Goal: Information Seeking & Learning: Compare options

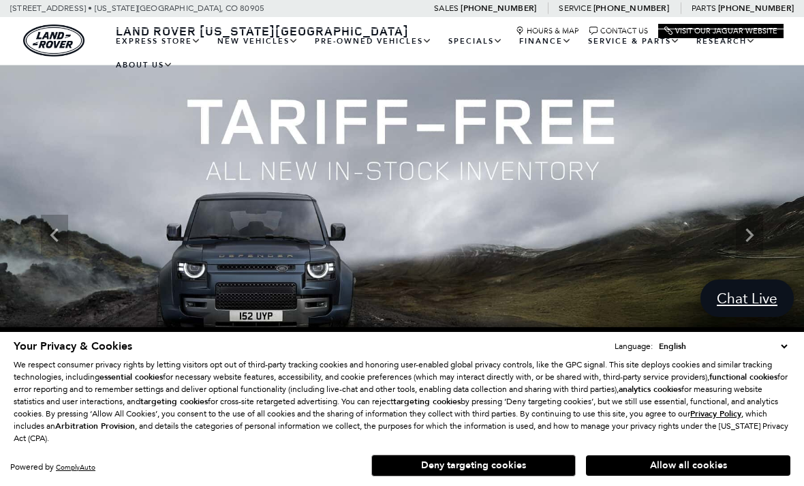
click at [514, 463] on button "Deny targeting cookies" at bounding box center [473, 465] width 204 height 22
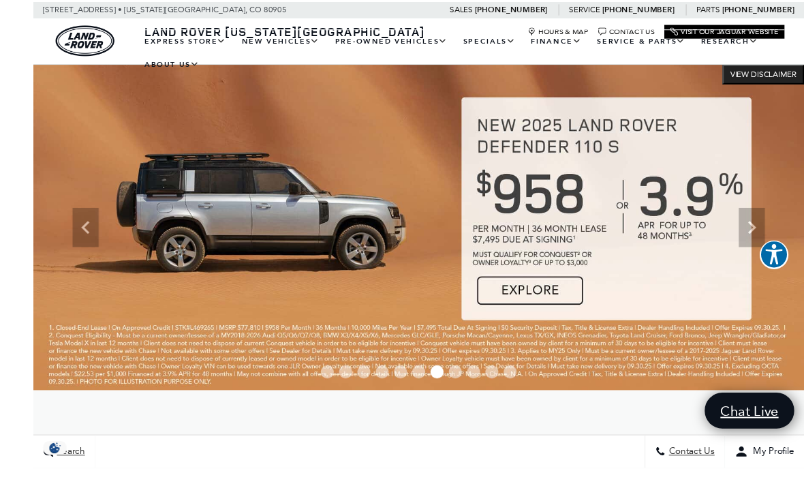
scroll to position [19, 0]
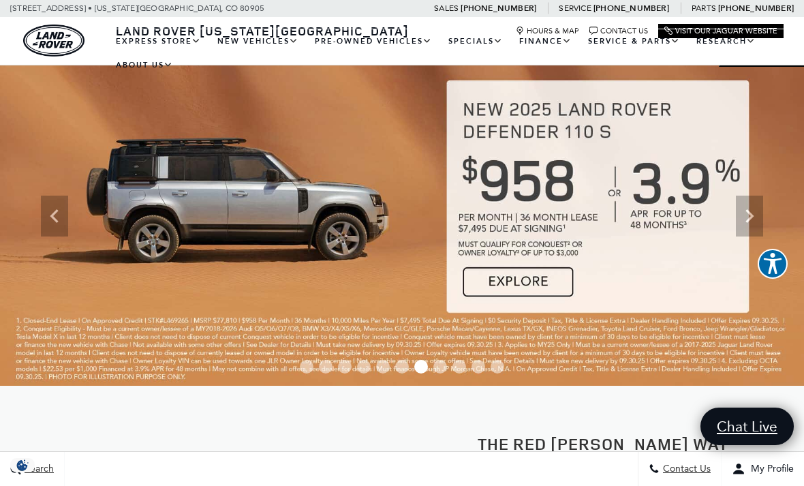
click at [747, 216] on icon "Next" at bounding box center [749, 215] width 27 height 27
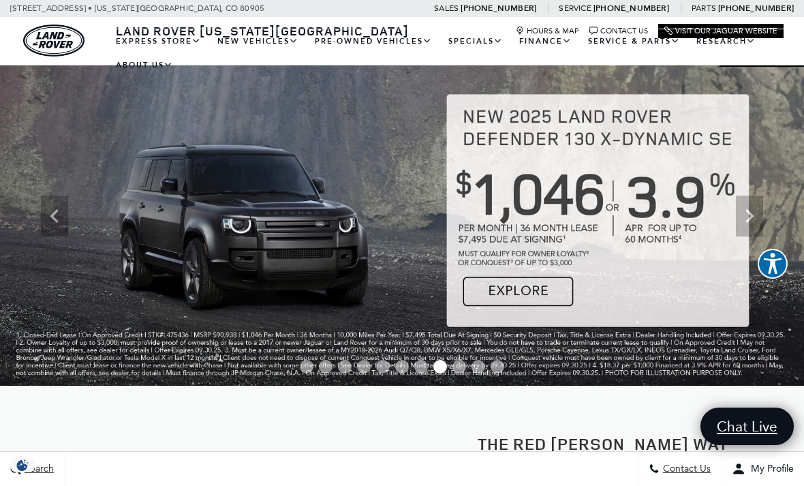
click at [747, 200] on div "Next" at bounding box center [749, 216] width 27 height 41
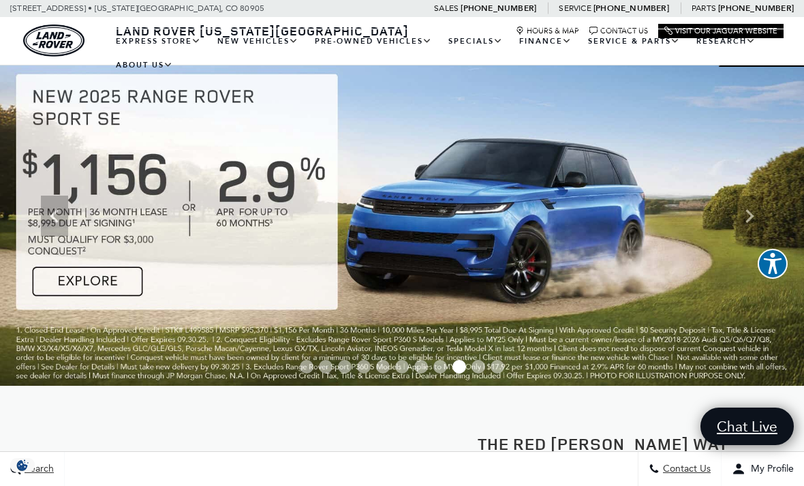
click at [748, 204] on icon "Next" at bounding box center [749, 215] width 27 height 27
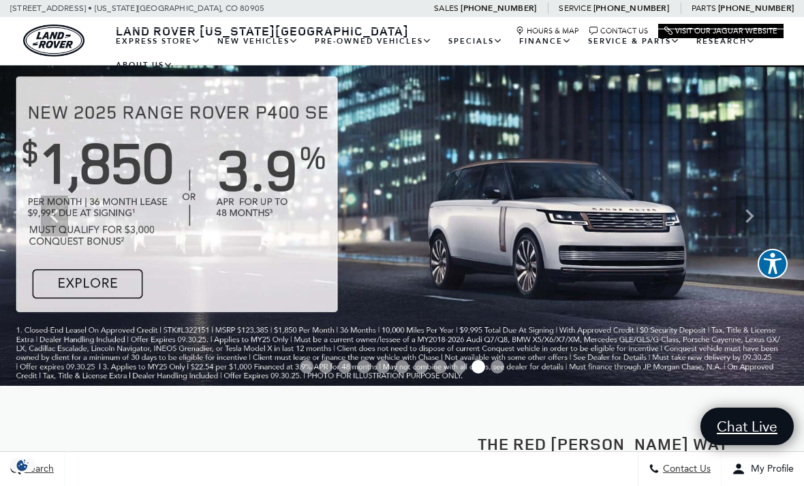
click at [747, 202] on icon "Next" at bounding box center [749, 215] width 27 height 27
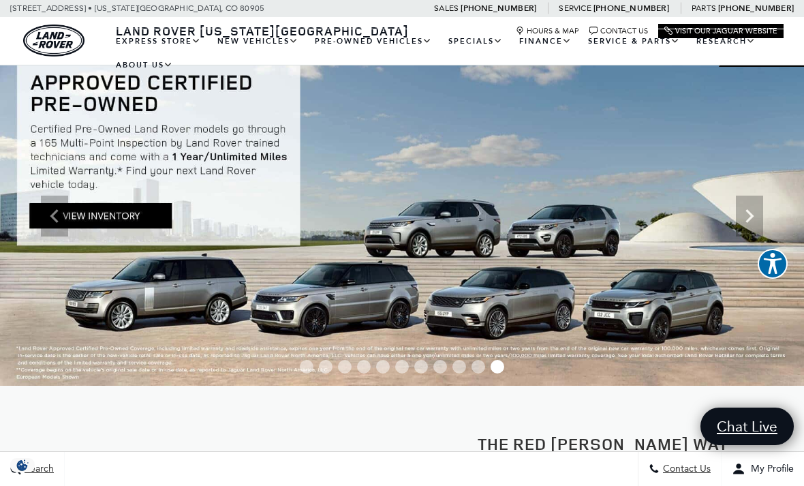
click at [751, 204] on icon "Next" at bounding box center [749, 215] width 27 height 27
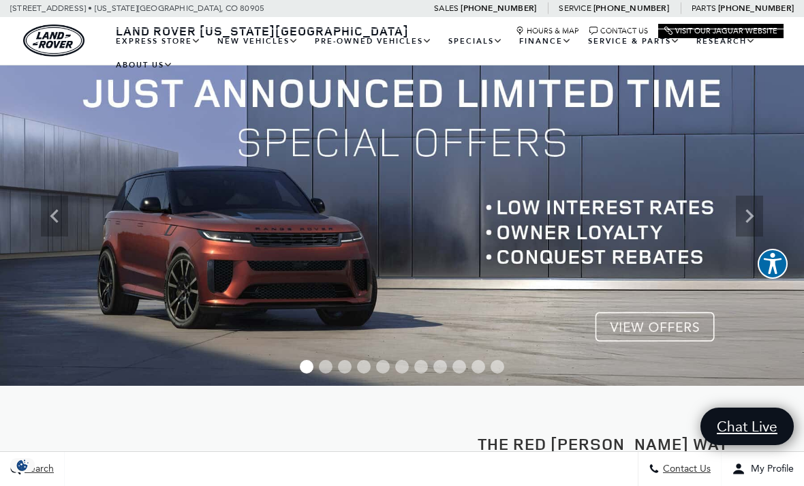
click at [742, 211] on icon "Next" at bounding box center [749, 215] width 27 height 27
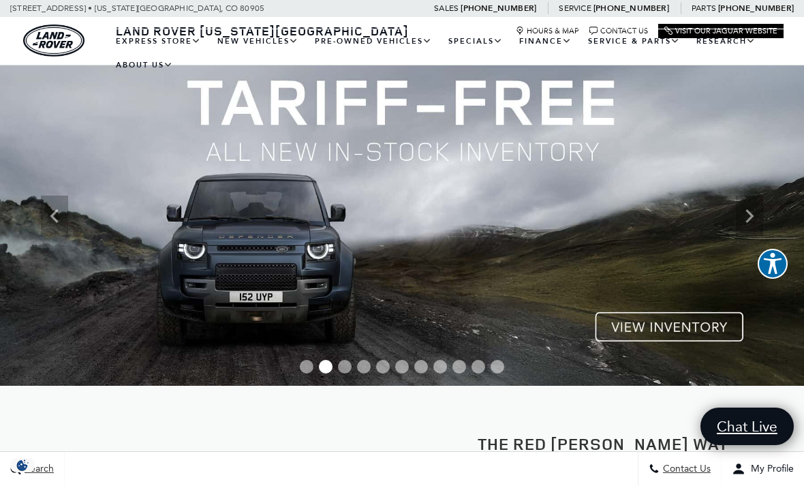
click at [649, 324] on img at bounding box center [402, 215] width 804 height 339
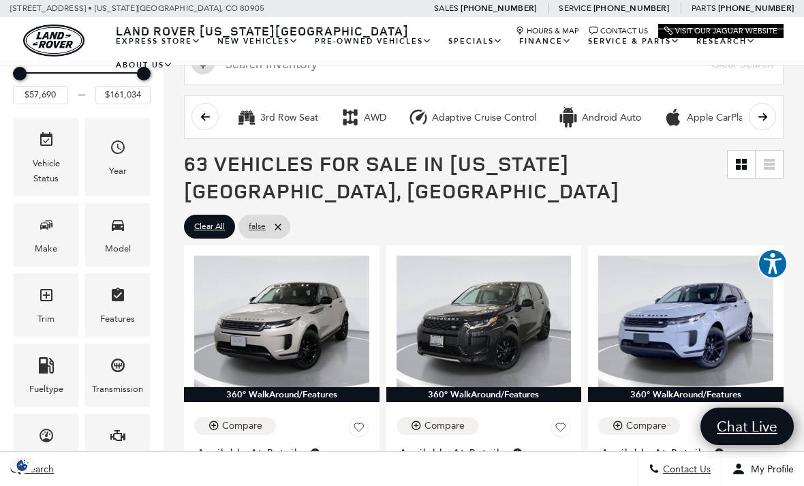
click at [124, 233] on icon "Model" at bounding box center [118, 225] width 16 height 16
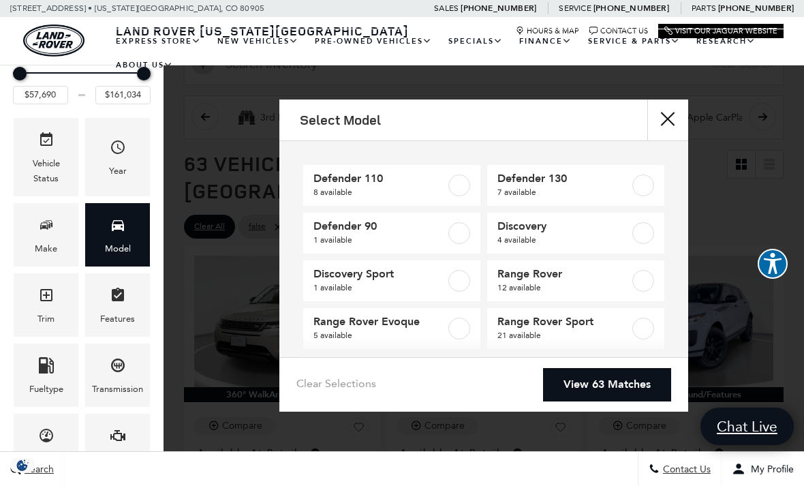
click at [456, 183] on label at bounding box center [459, 185] width 22 height 22
type input "$81,974"
type input "$125,234"
checkbox input "true"
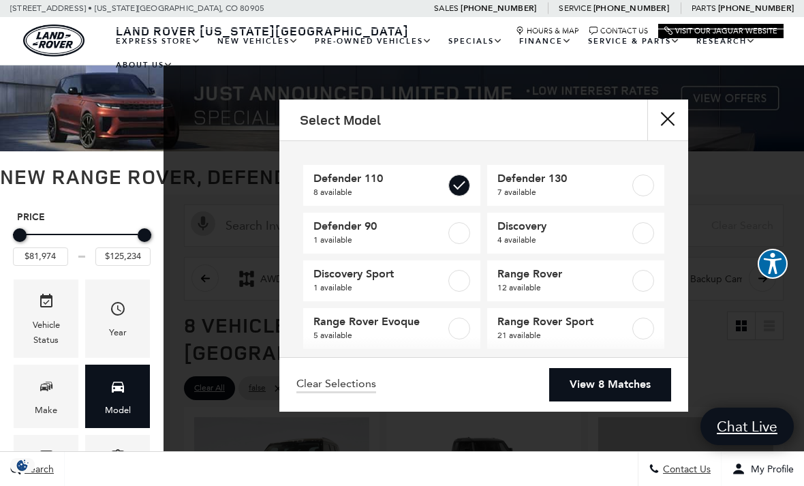
click at [651, 401] on link "View 8 Matches" at bounding box center [610, 384] width 122 height 33
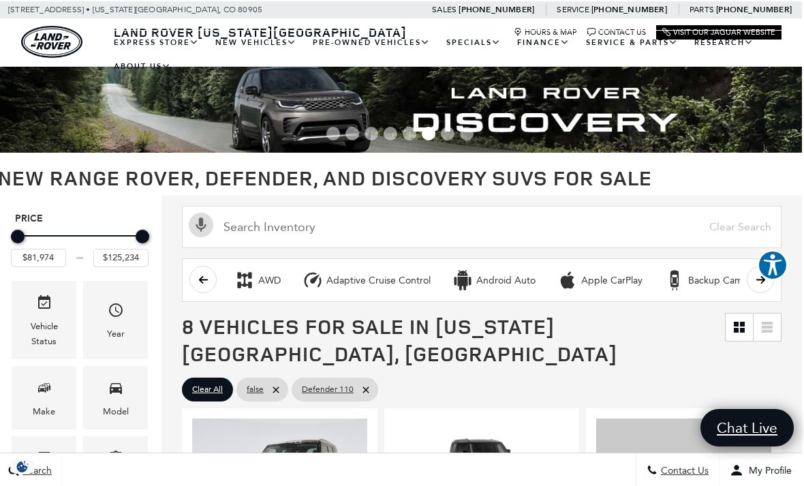
scroll to position [0, 1]
